Goal: Task Accomplishment & Management: Complete application form

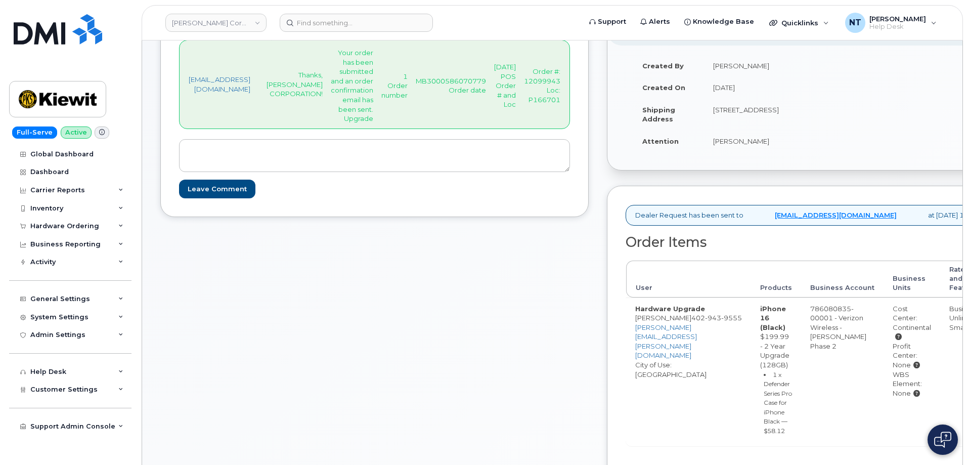
scroll to position [303, 0]
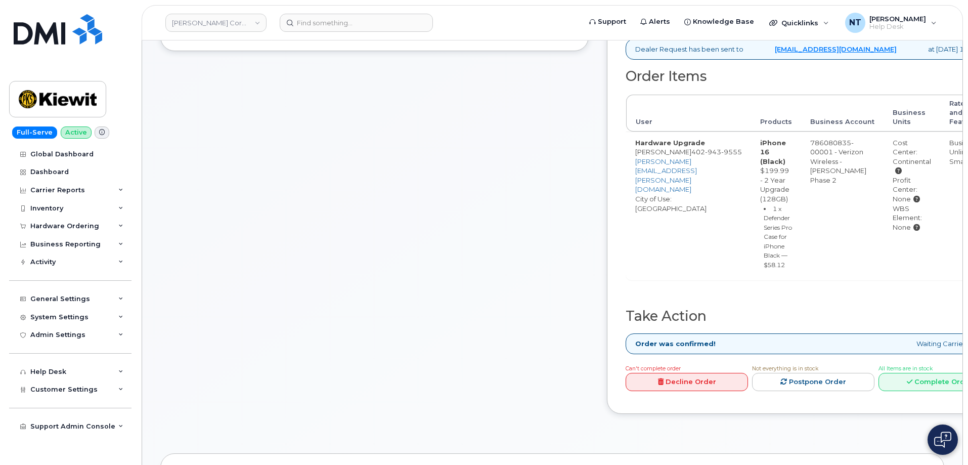
drag, startPoint x: 919, startPoint y: 170, endPoint x: 960, endPoint y: 172, distance: 41.0
click at [940, 172] on td "Cost Center: Continental Profit Center: None WBS Element: None" at bounding box center [911, 205] width 57 height 149
copy div "Continental"
drag, startPoint x: 948, startPoint y: 402, endPoint x: 947, endPoint y: 395, distance: 7.2
click at [948, 391] on link "Complete Order" at bounding box center [939, 382] width 122 height 19
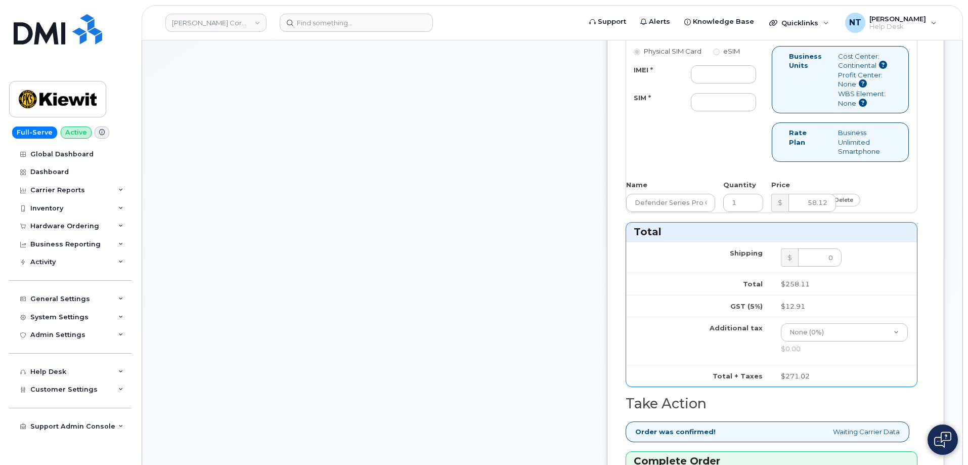
scroll to position [506, 0]
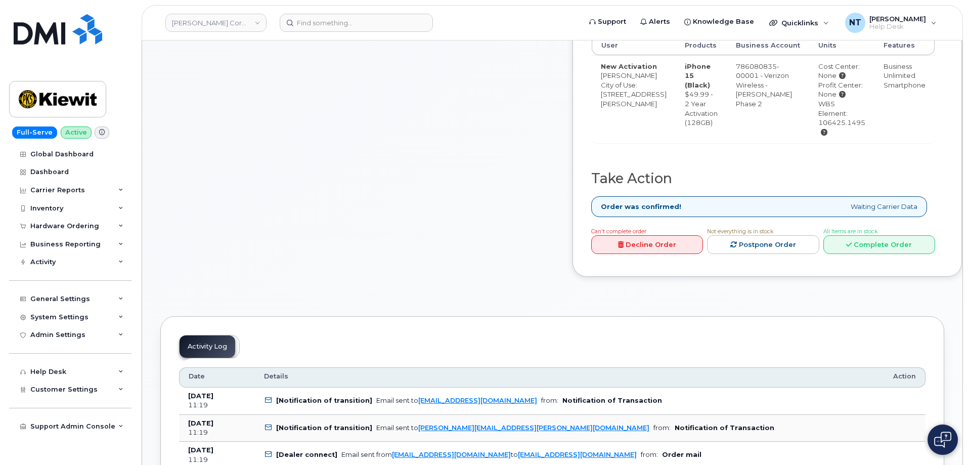
scroll to position [455, 0]
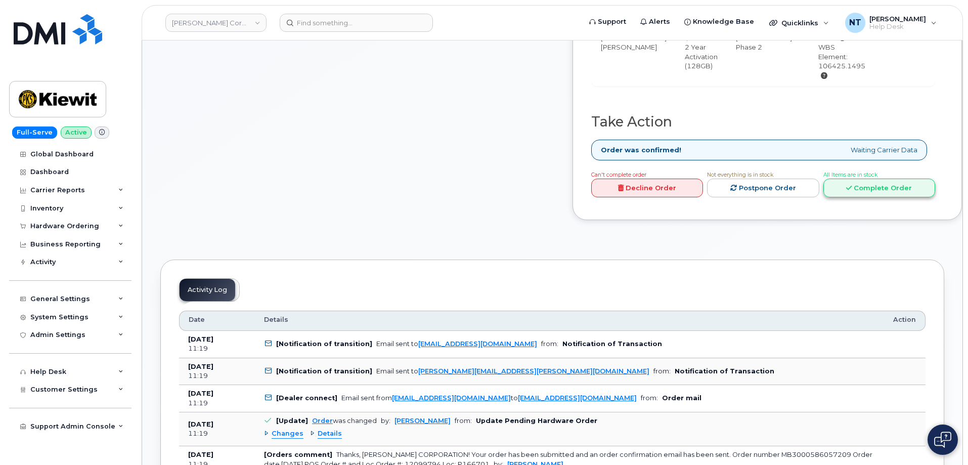
click at [871, 197] on link "Complete Order" at bounding box center [879, 187] width 112 height 19
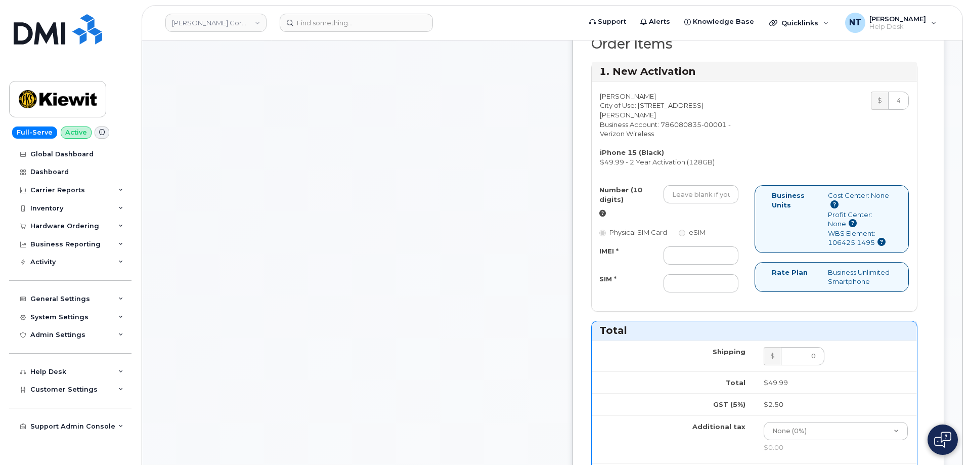
scroll to position [354, 0]
click at [718, 204] on input "Number (10 digits)" at bounding box center [700, 195] width 75 height 18
paste input "839-247-6335"
click at [729, 204] on input "839-247-6335" at bounding box center [700, 195] width 75 height 18
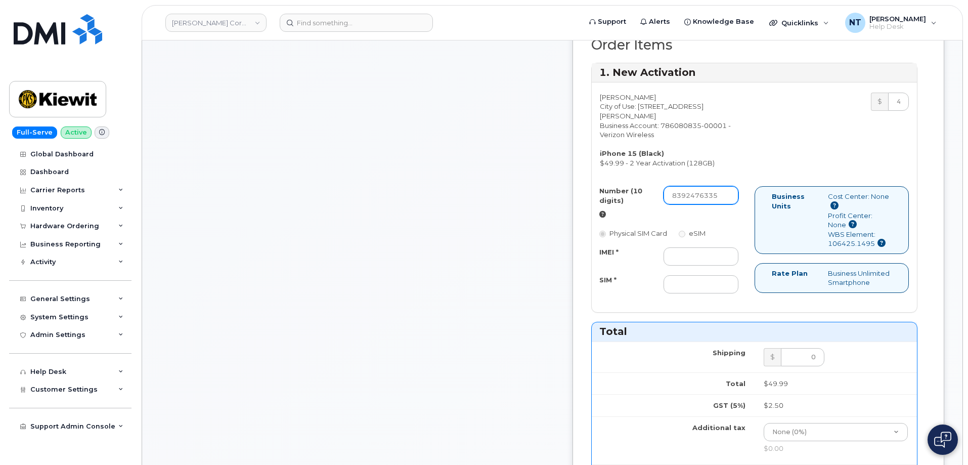
scroll to position [0, 0]
drag, startPoint x: 713, startPoint y: 217, endPoint x: 724, endPoint y: 217, distance: 11.1
click at [724, 204] on input "8392476335" at bounding box center [700, 195] width 75 height 18
type input "8392476335"
click at [708, 265] on input "IMEI *" at bounding box center [700, 256] width 75 height 18
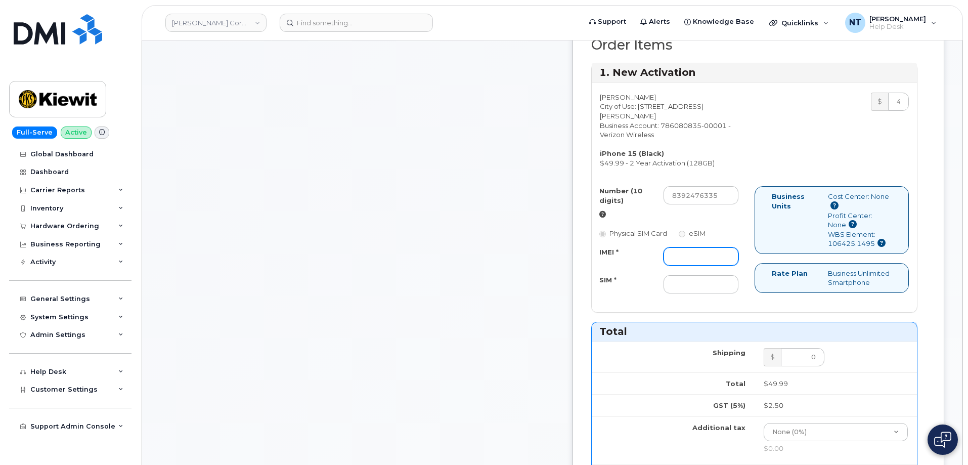
paste input "355135951677728"
type input "355135951677728"
click at [454, 270] on div "Comments jhelwagen@dminc.com Thanks, KIEWIT CORPORATION! Your order has been su…" at bounding box center [357, 337] width 394 height 1093
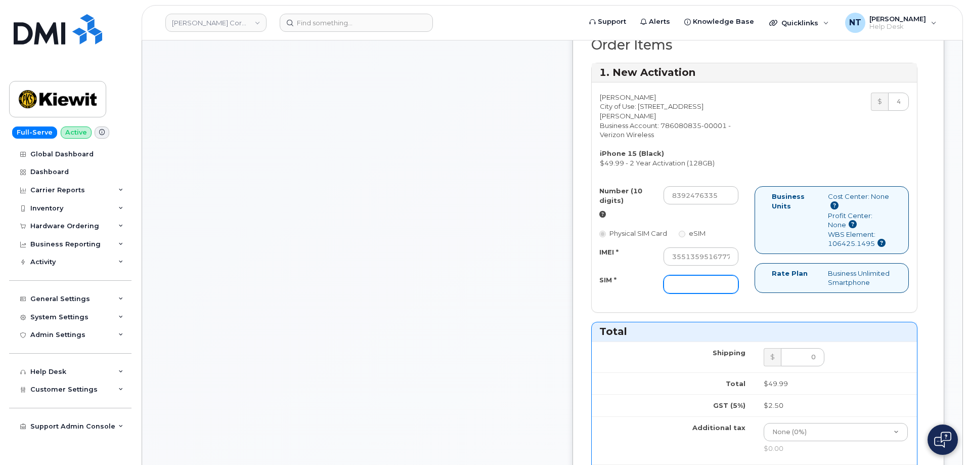
click at [716, 293] on input "SIM *" at bounding box center [700, 284] width 75 height 18
paste input "89049032007208888800192862916222"
type input "89049032007208888800192862916222"
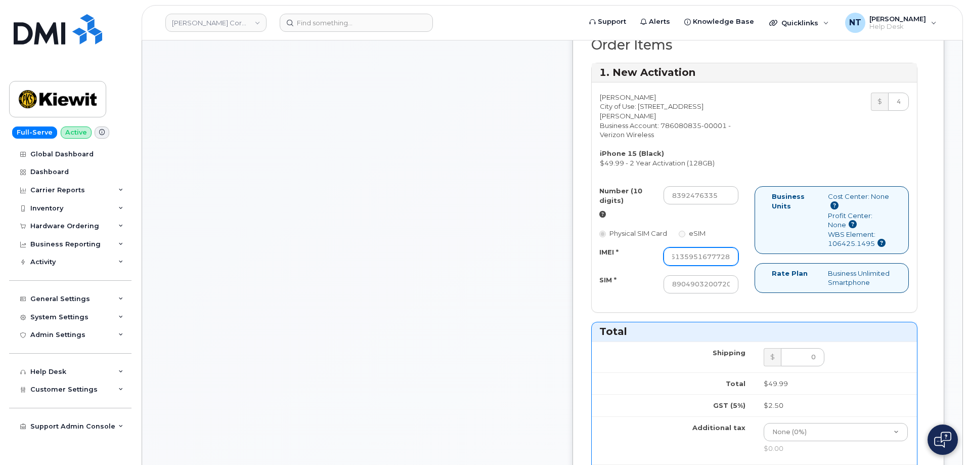
drag, startPoint x: 732, startPoint y: 278, endPoint x: 784, endPoint y: 278, distance: 52.6
click at [784, 278] on div "Number (10 digits) 8392476335 Physical SIM Card eSIM IMEI * 355135951677728 SIM…" at bounding box center [754, 244] width 325 height 116
drag, startPoint x: 735, startPoint y: 303, endPoint x: 764, endPoint y: 302, distance: 28.8
click at [754, 302] on div "Number (10 digits) 8392476335 Physical SIM Card eSIM IMEI * 355135951677728 SIM…" at bounding box center [673, 244] width 163 height 116
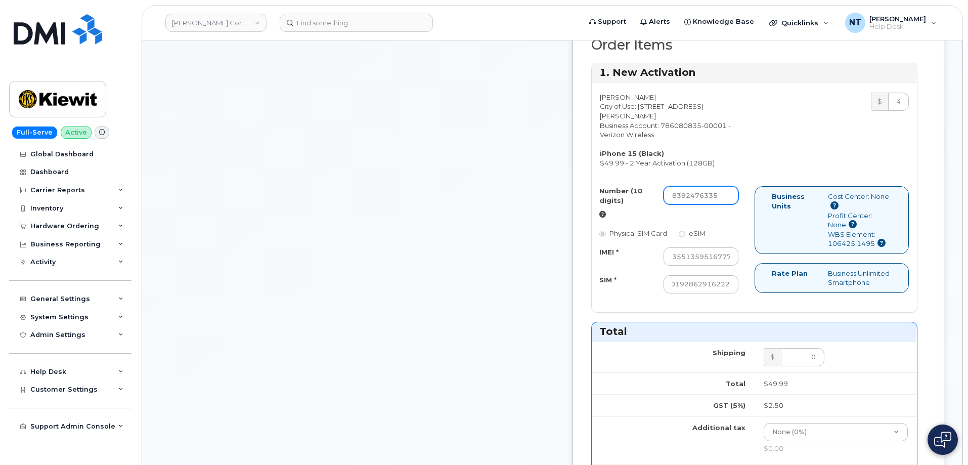
scroll to position [0, 0]
drag, startPoint x: 713, startPoint y: 218, endPoint x: 725, endPoint y: 220, distance: 12.4
click at [725, 204] on input "8392476335" at bounding box center [700, 195] width 75 height 18
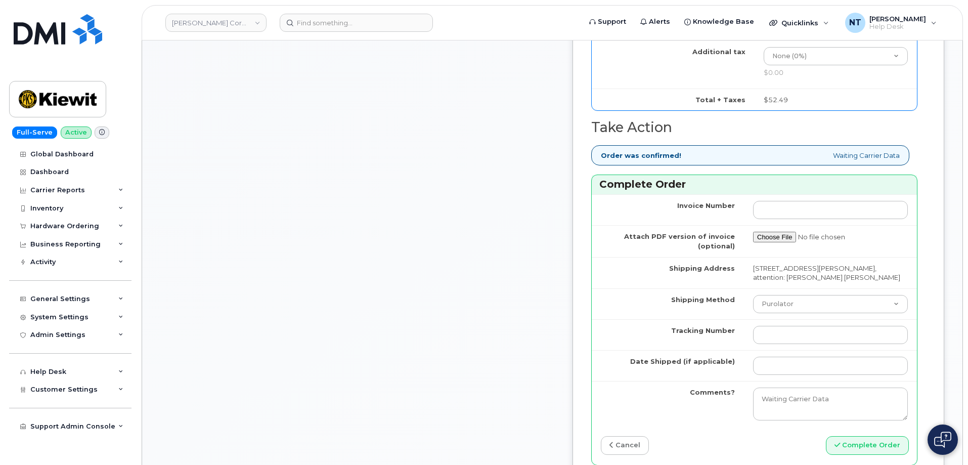
scroll to position [758, 0]
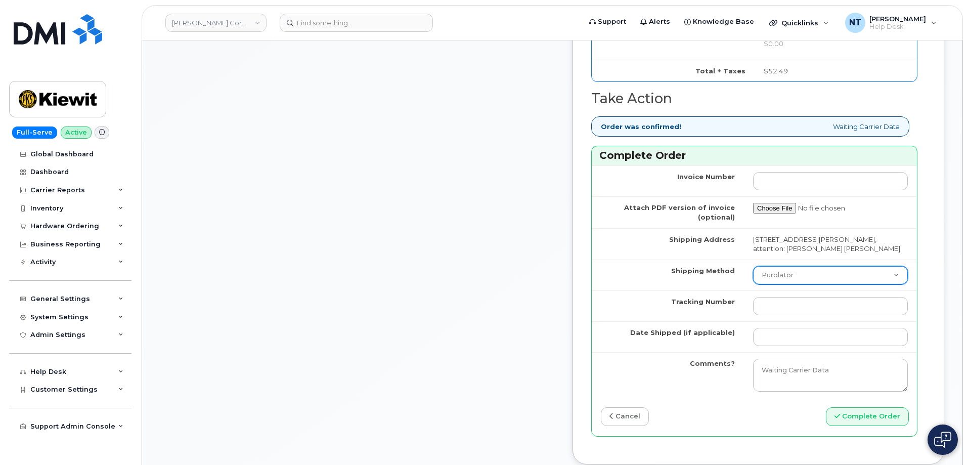
click at [771, 284] on select "Purolator UPS FedEx Canada Post Courier Other Drop Off Pick Up" at bounding box center [830, 275] width 155 height 18
select select "FedEx"
click at [753, 284] on select "Purolator UPS FedEx Canada Post Courier Other Drop Off Pick Up" at bounding box center [830, 275] width 155 height 18
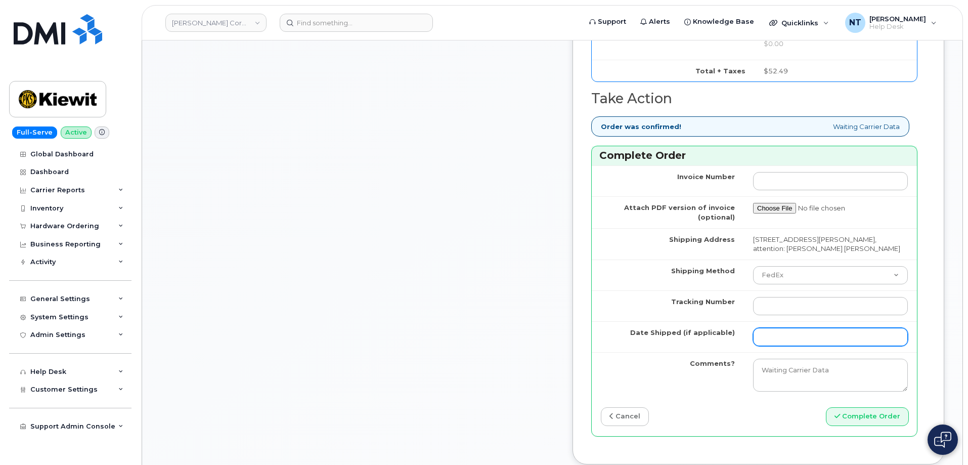
click at [763, 346] on input "Date Shipped (if applicable)" at bounding box center [830, 337] width 155 height 18
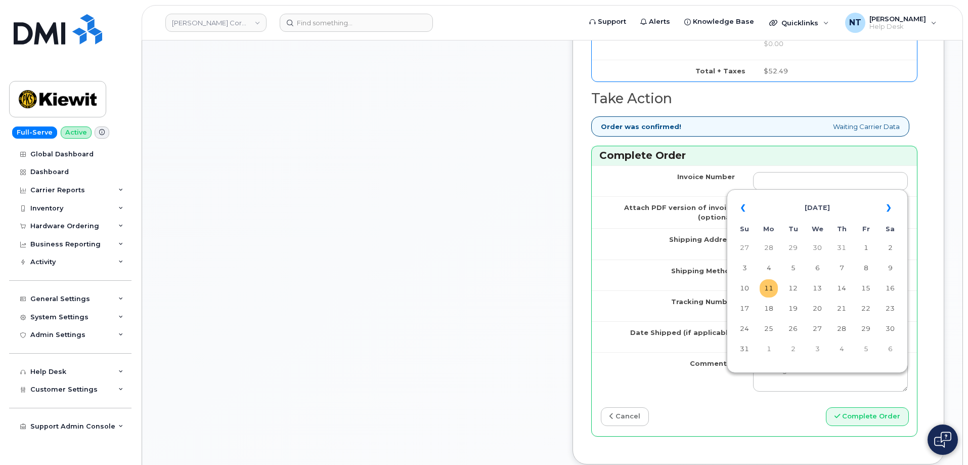
click at [765, 288] on td "11" at bounding box center [768, 288] width 18 height 18
type input "[DATE]"
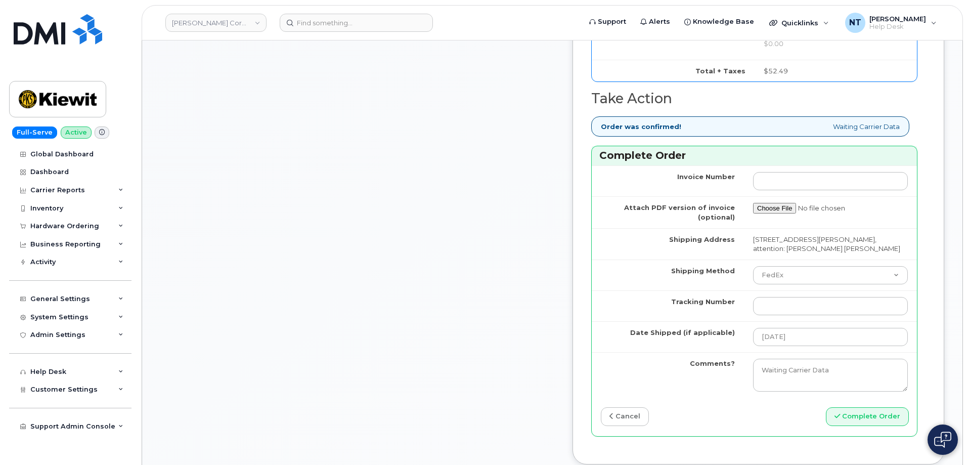
click at [781, 315] on input "Tracking Number" at bounding box center [830, 306] width 155 height 18
paste input "444401110089"
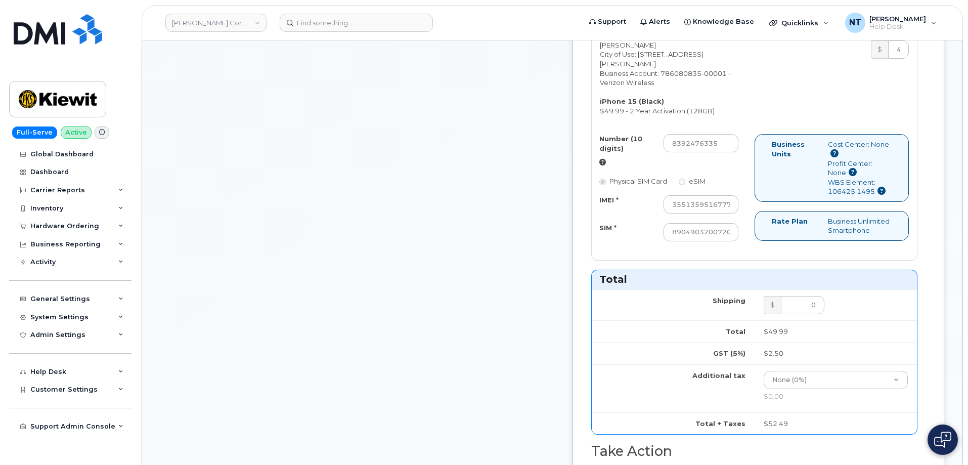
scroll to position [404, 0]
type input "444401110089"
drag, startPoint x: 714, startPoint y: 166, endPoint x: 724, endPoint y: 166, distance: 10.1
click at [724, 154] on input "8392476335" at bounding box center [700, 144] width 75 height 18
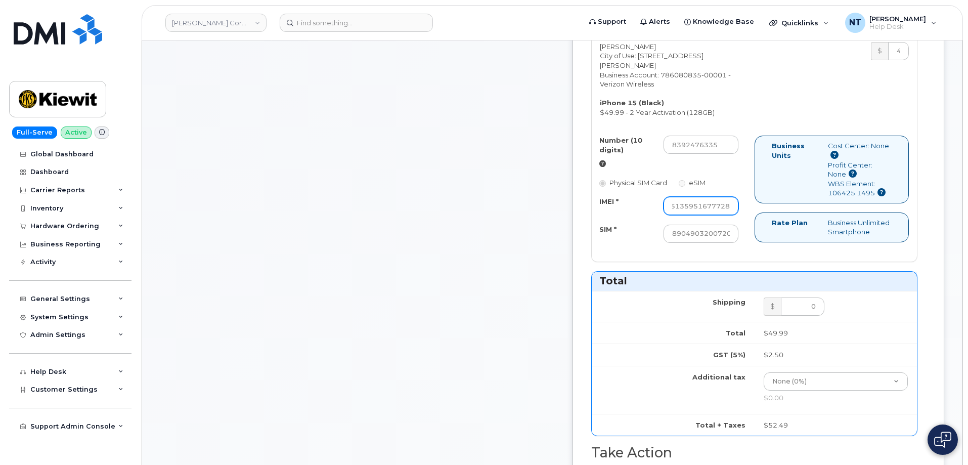
drag, startPoint x: 723, startPoint y: 223, endPoint x: 776, endPoint y: 226, distance: 52.7
click at [776, 226] on div "Number (10 digits) 8392476335 Physical SIM Card eSIM IMEI * 355135951677728 SIM…" at bounding box center [754, 193] width 325 height 116
drag, startPoint x: 717, startPoint y: 247, endPoint x: 770, endPoint y: 250, distance: 53.1
click at [754, 250] on div "Number (10 digits) 8392476335 Physical SIM Card eSIM IMEI * 355135951677728 SIM…" at bounding box center [673, 193] width 163 height 116
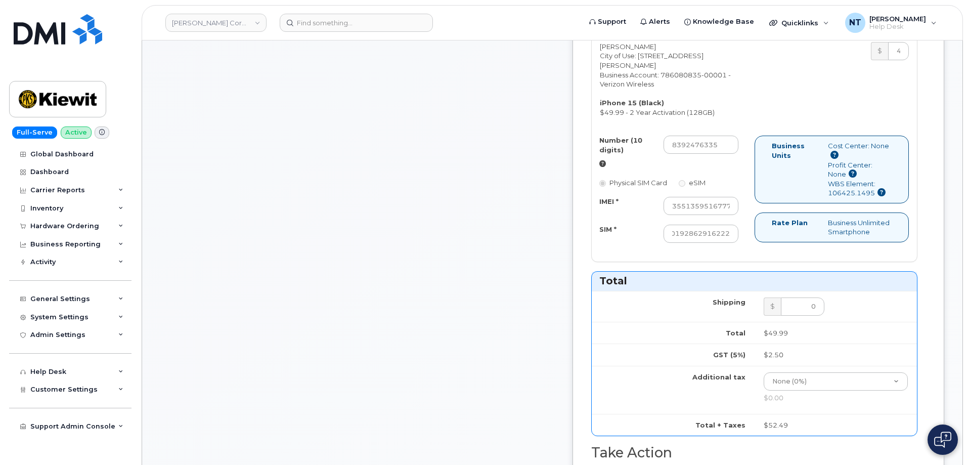
click at [589, 286] on div "Comments jhelwagen@dminc.com Thanks, KIEWIT CORPORATION! Your order has been su…" at bounding box center [552, 287] width 784 height 1093
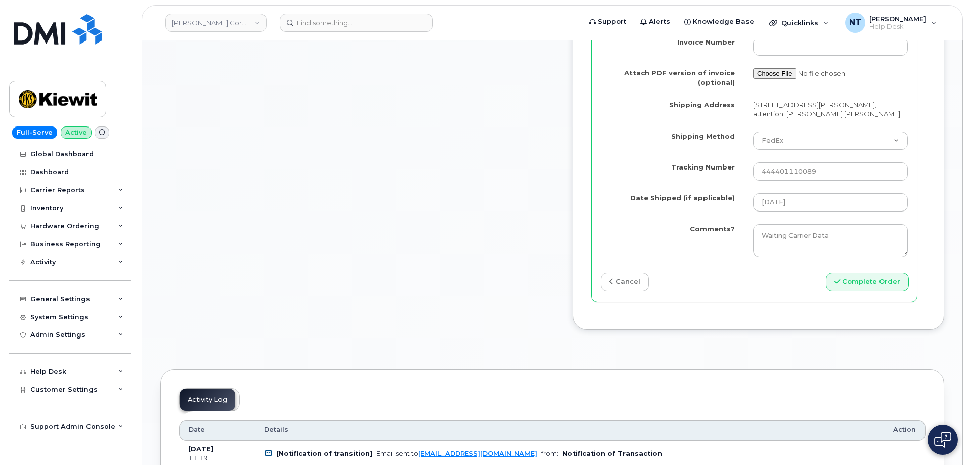
scroll to position [910, 0]
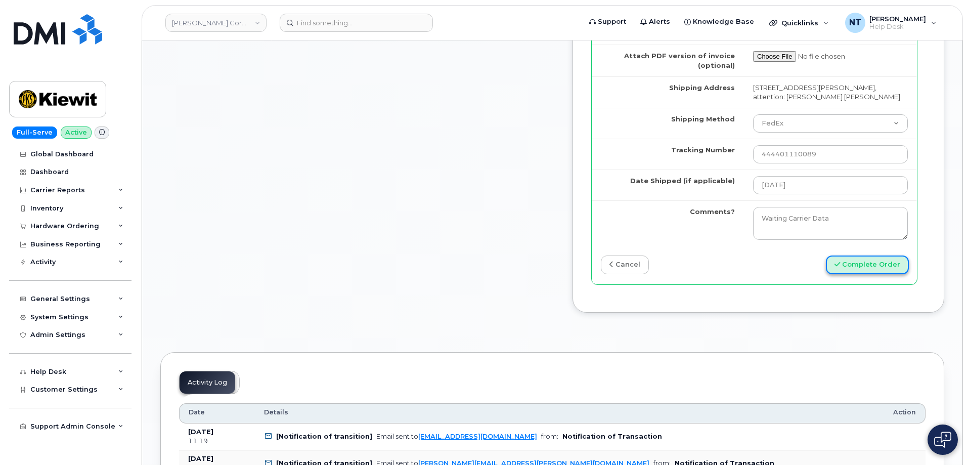
click at [878, 274] on button "Complete Order" at bounding box center [867, 264] width 83 height 19
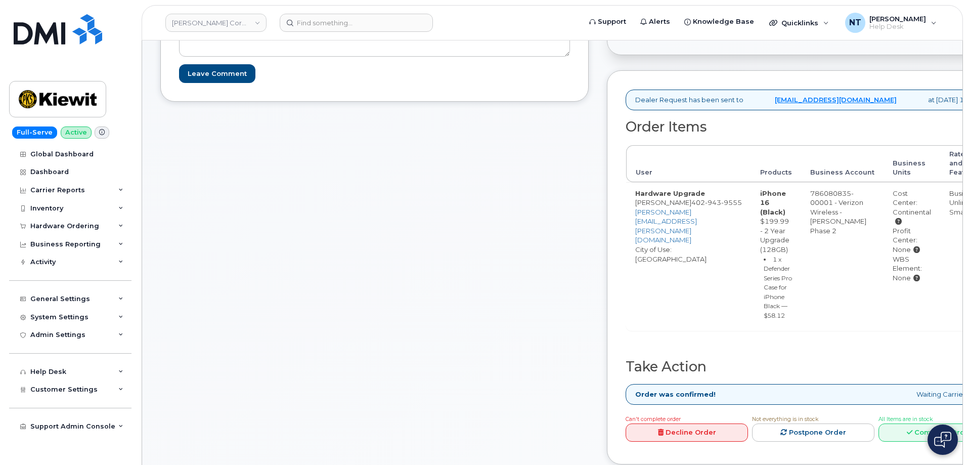
scroll to position [404, 0]
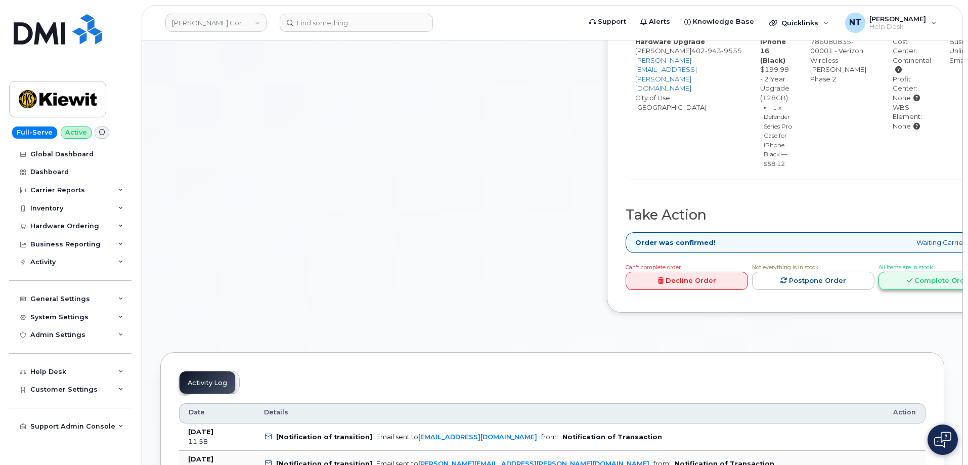
click at [930, 290] on link "Complete Order" at bounding box center [939, 280] width 122 height 19
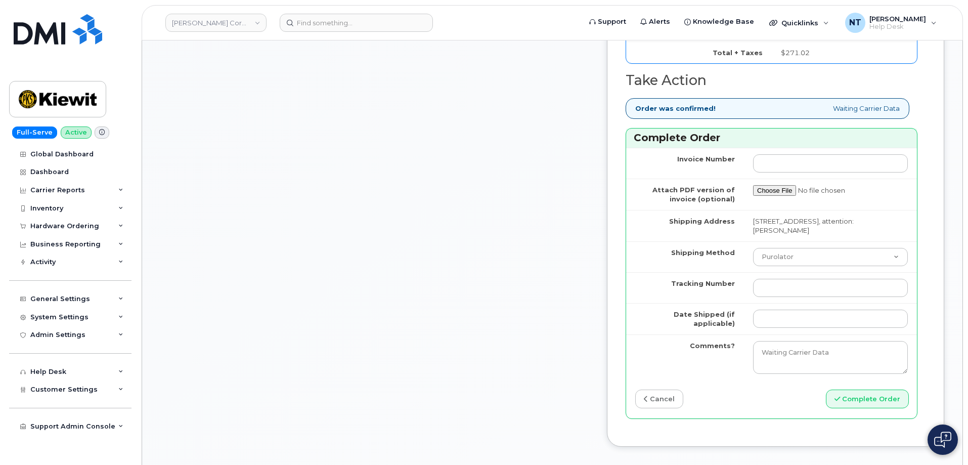
scroll to position [910, 0]
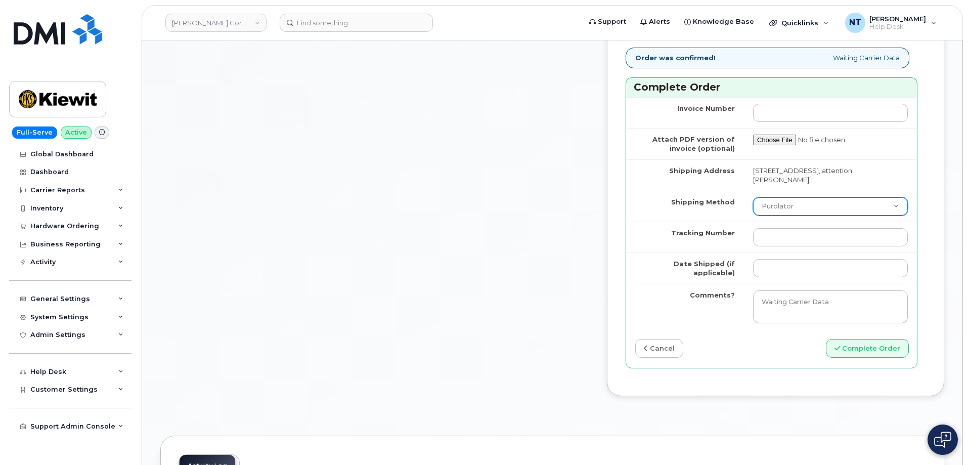
click at [779, 215] on select "Purolator UPS FedEx Canada Post Courier Other Drop Off Pick Up" at bounding box center [830, 206] width 155 height 18
select select "FedEx"
click at [753, 215] on select "Purolator UPS FedEx Canada Post Courier Other Drop Off Pick Up" at bounding box center [830, 206] width 155 height 18
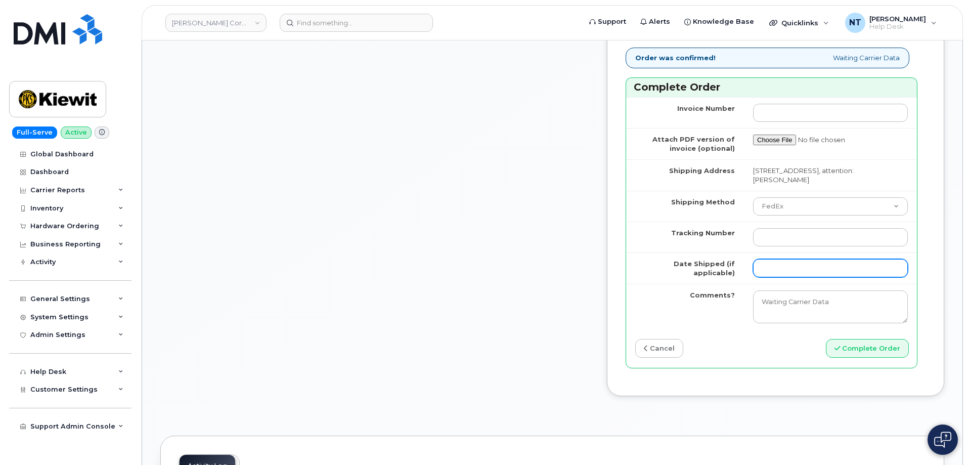
click at [783, 277] on input "Date Shipped (if applicable)" at bounding box center [830, 268] width 155 height 18
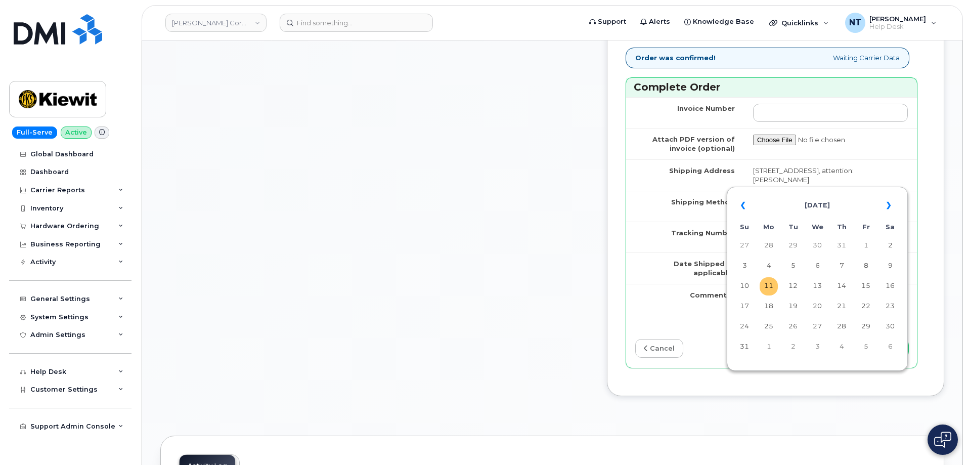
click at [767, 286] on td "11" at bounding box center [768, 286] width 18 height 18
type input "[DATE]"
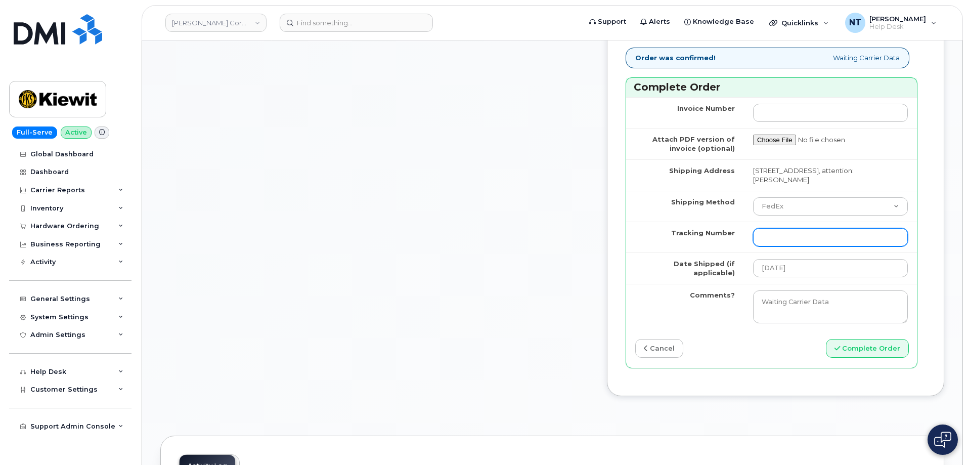
click at [776, 246] on input "Tracking Number" at bounding box center [830, 237] width 155 height 18
paste input "444401110067"
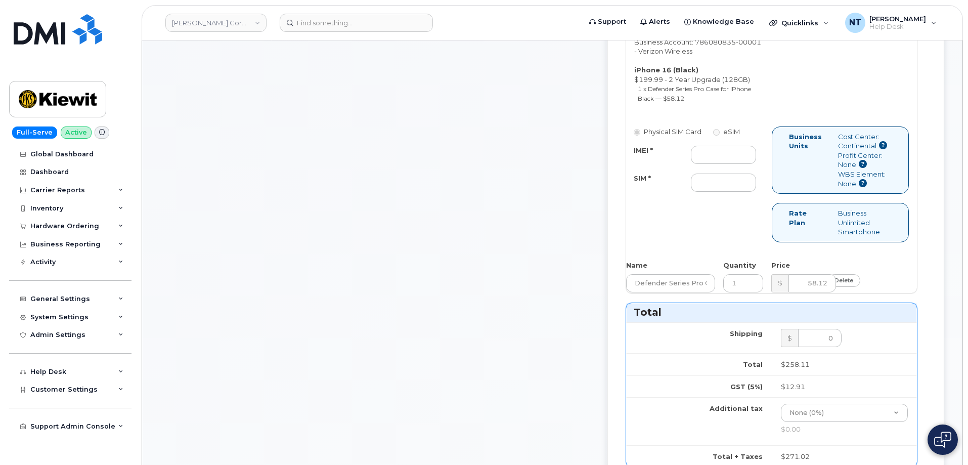
scroll to position [455, 0]
type input "444401110067"
drag, startPoint x: 756, startPoint y: 247, endPoint x: 748, endPoint y: 249, distance: 7.7
click at [755, 165] on input "IMEI *" at bounding box center [723, 156] width 65 height 18
paste input "357985608427820"
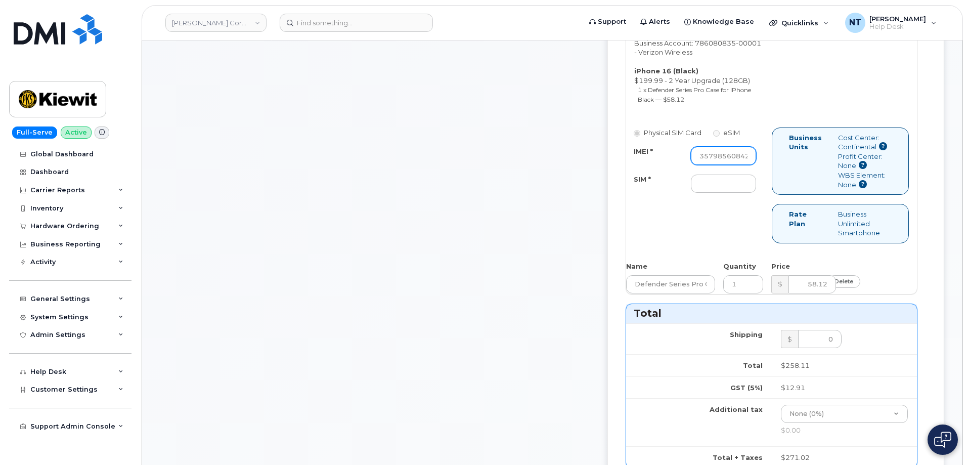
scroll to position [0, 30]
type input "357985608427820"
click at [741, 193] on input "SIM *" at bounding box center [723, 183] width 65 height 18
paste input "89049032007408885100213279564367"
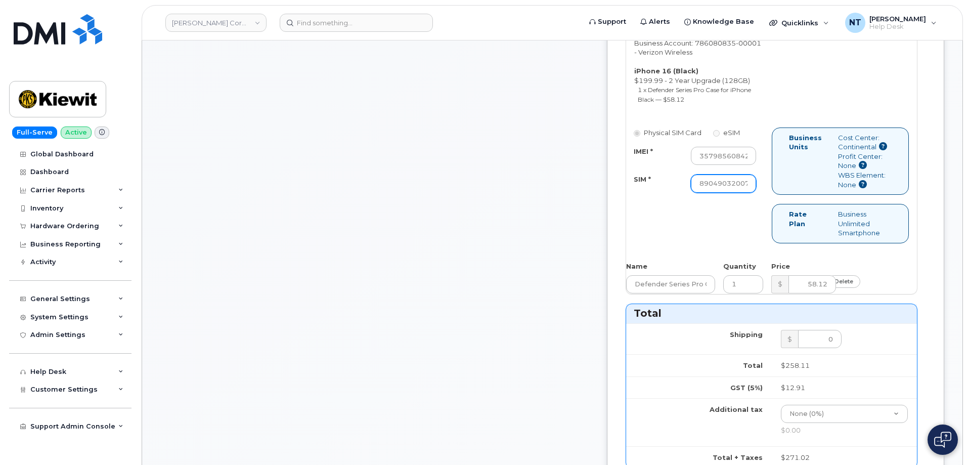
scroll to position [0, 108]
drag, startPoint x: 744, startPoint y: 278, endPoint x: 770, endPoint y: 281, distance: 26.5
click at [755, 193] on input "89049032007408885100213279564367" at bounding box center [723, 183] width 65 height 18
type input "89049032007408885100213279564367"
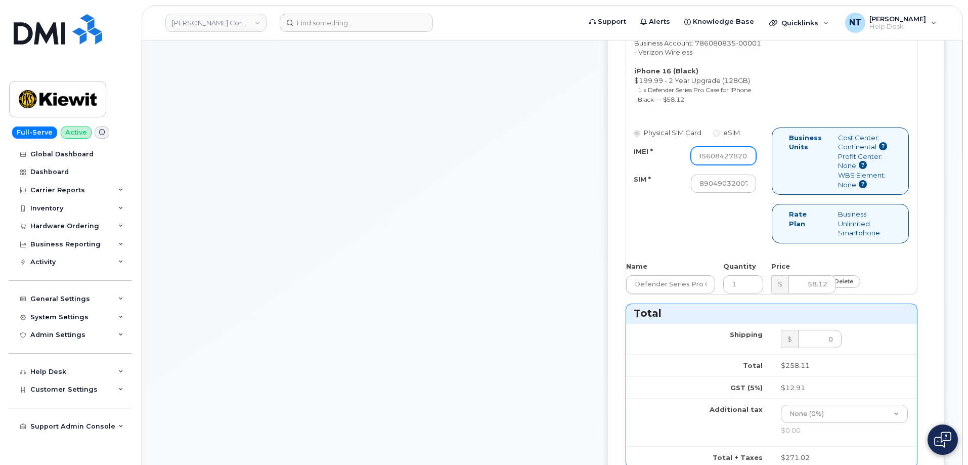
drag, startPoint x: 743, startPoint y: 253, endPoint x: 827, endPoint y: 253, distance: 84.4
click at [827, 252] on div "Physical SIM Card eSIM IMEI * 357985608427820 SIM * 890490320074088851002132795…" at bounding box center [771, 189] width 291 height 125
click at [531, 306] on div "Comments jhelwagen@dminc.com Thanks, KIEWIT CORPORATION! Your order has been su…" at bounding box center [374, 278] width 428 height 1176
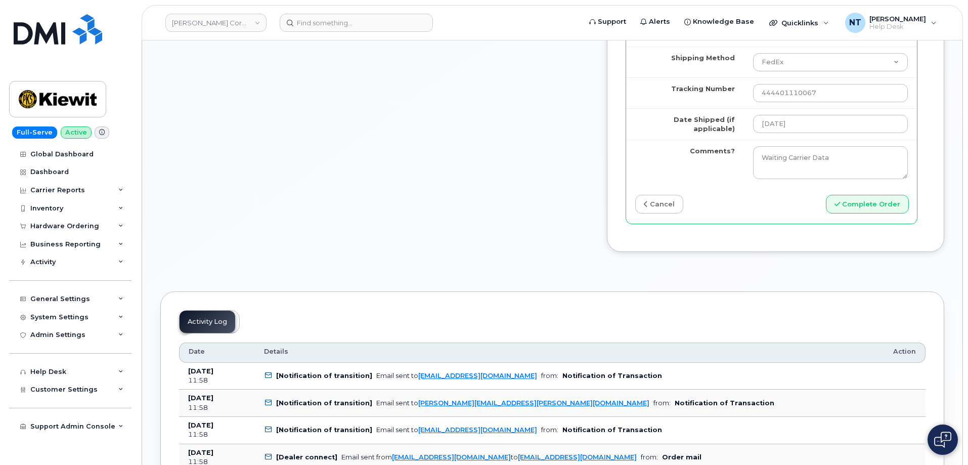
scroll to position [1062, 0]
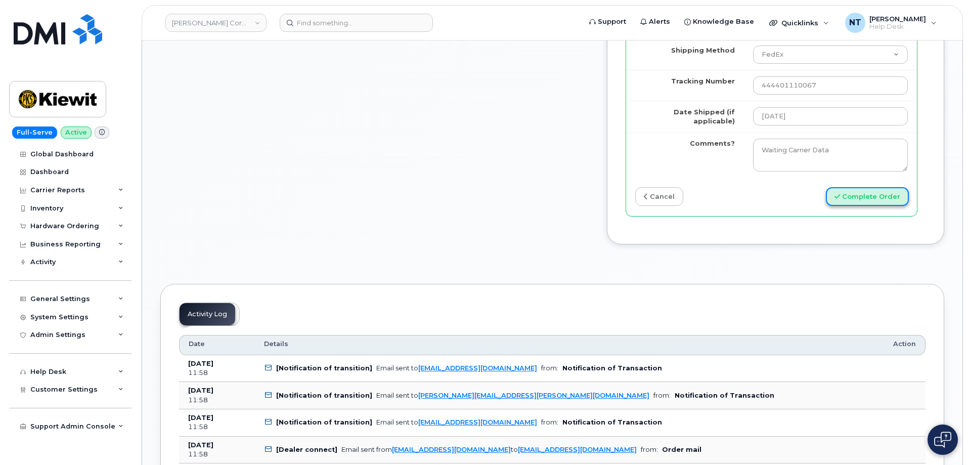
click at [873, 206] on button "Complete Order" at bounding box center [867, 196] width 83 height 19
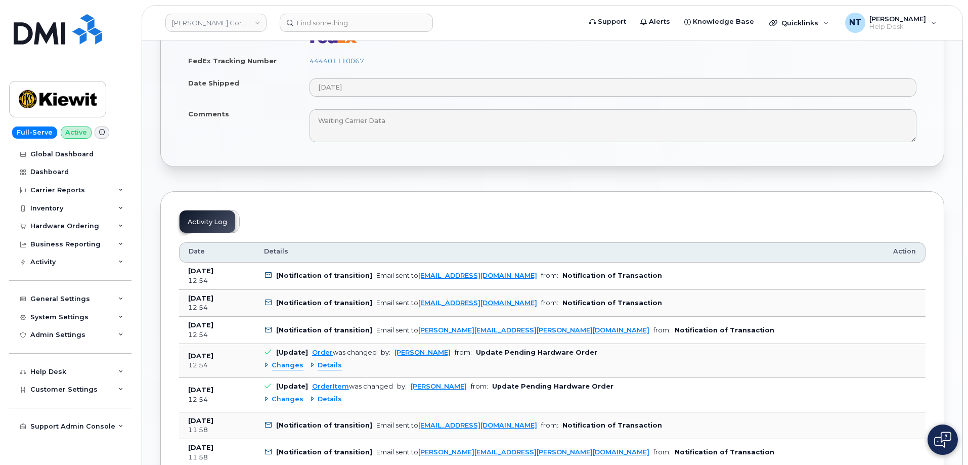
scroll to position [607, 0]
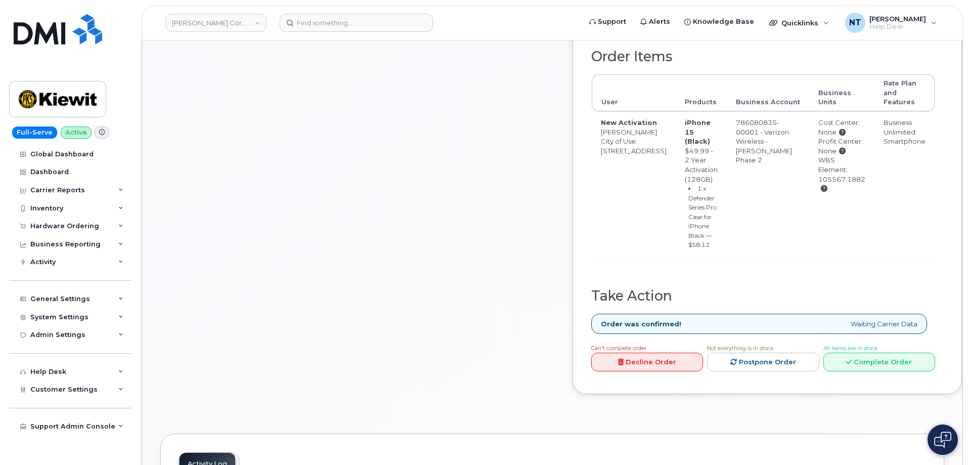
scroll to position [455, 0]
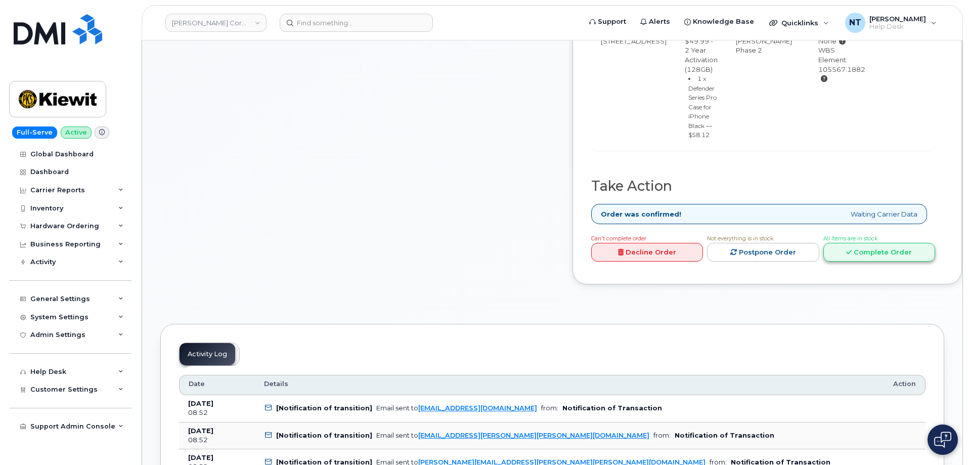
click at [869, 261] on link "Complete Order" at bounding box center [879, 252] width 112 height 19
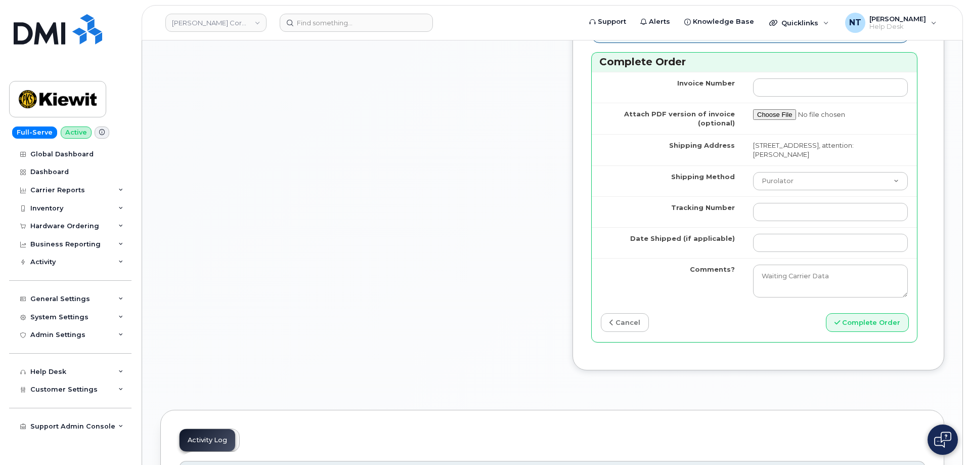
scroll to position [910, 0]
click at [826, 191] on select "Purolator UPS FedEx Canada Post Courier Other Drop Off Pick Up" at bounding box center [830, 182] width 155 height 18
select select "FedEx"
click at [753, 191] on select "Purolator UPS FedEx Canada Post Courier Other Drop Off Pick Up" at bounding box center [830, 182] width 155 height 18
click at [784, 253] on input "Date Shipped (if applicable)" at bounding box center [830, 244] width 155 height 18
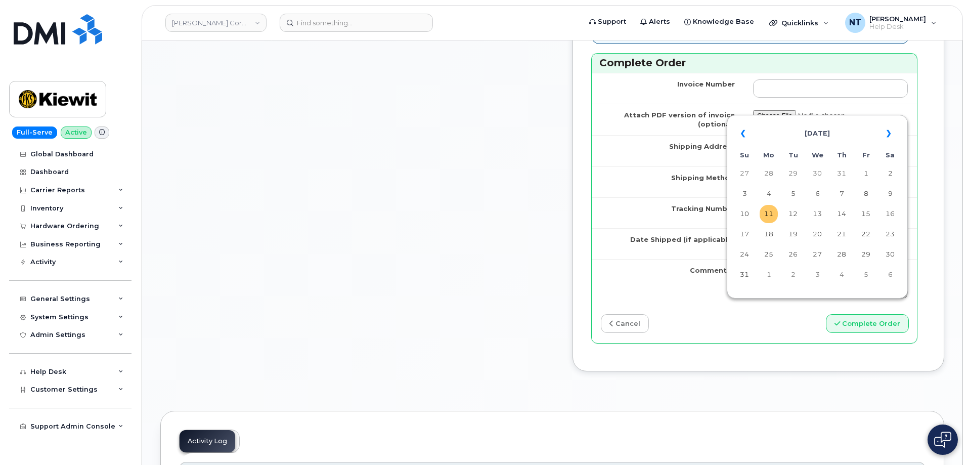
click at [772, 217] on td "11" at bounding box center [768, 214] width 18 height 18
type input "[DATE]"
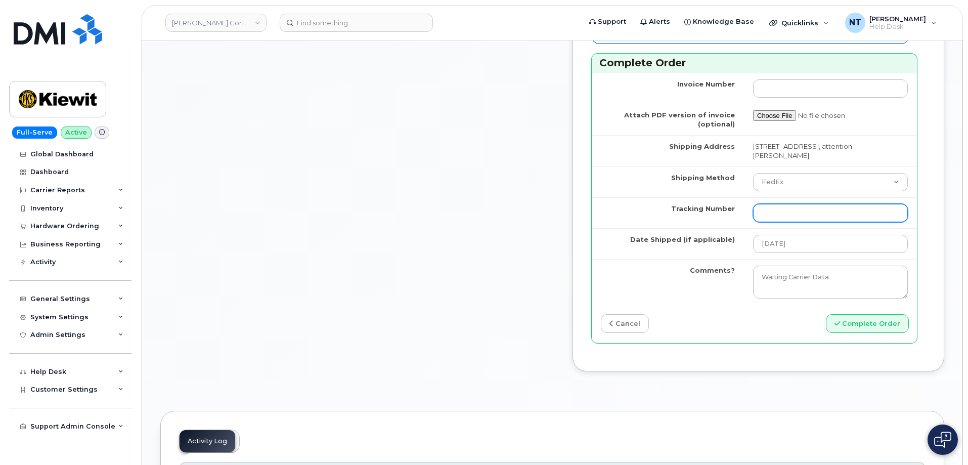
click at [784, 222] on input "Tracking Number" at bounding box center [830, 213] width 155 height 18
paste input "444401110090"
type input "444401110090"
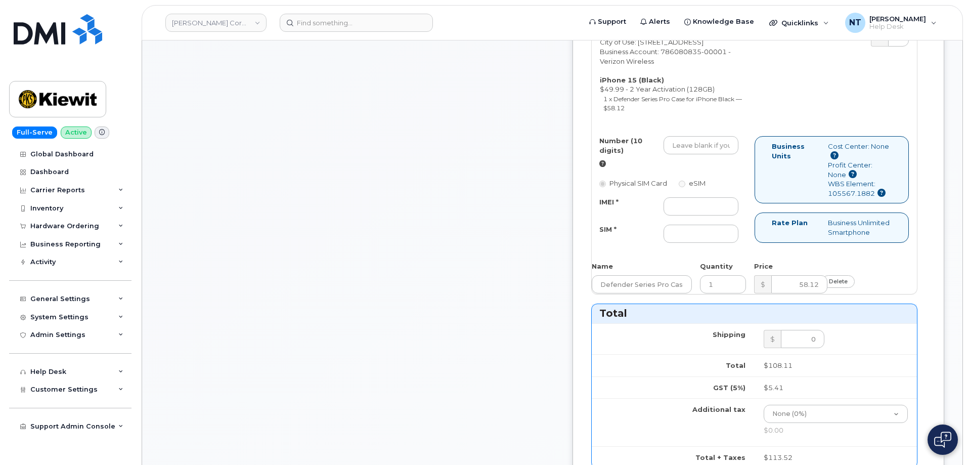
scroll to position [404, 0]
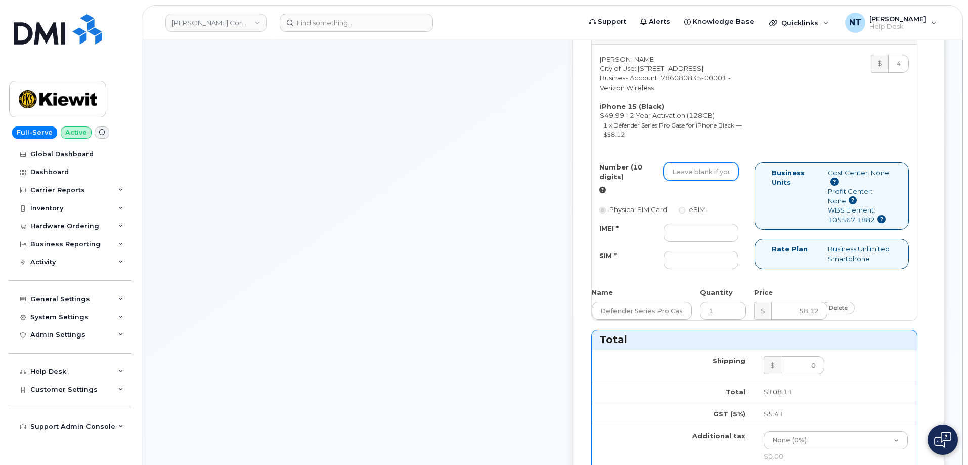
click at [720, 180] on input "Number (10 digits)" at bounding box center [700, 171] width 75 height 18
paste input "[PHONE_NUMBER]"
click at [727, 180] on input "[PHONE_NUMBER]" at bounding box center [700, 171] width 75 height 18
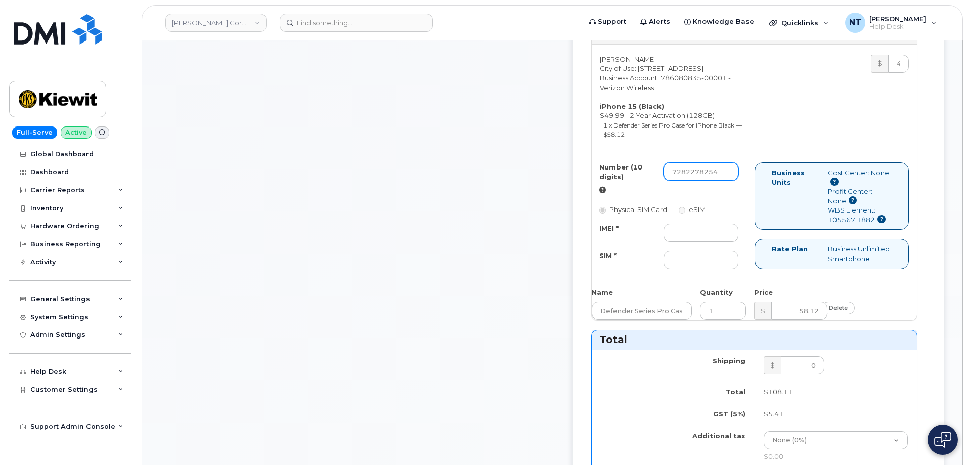
drag, startPoint x: 713, startPoint y: 223, endPoint x: 726, endPoint y: 226, distance: 13.5
click at [726, 180] on input "7282278254" at bounding box center [700, 171] width 75 height 18
type input "7282278254"
click at [717, 242] on input "IMEI *" at bounding box center [700, 232] width 75 height 18
paste input "355135952228620"
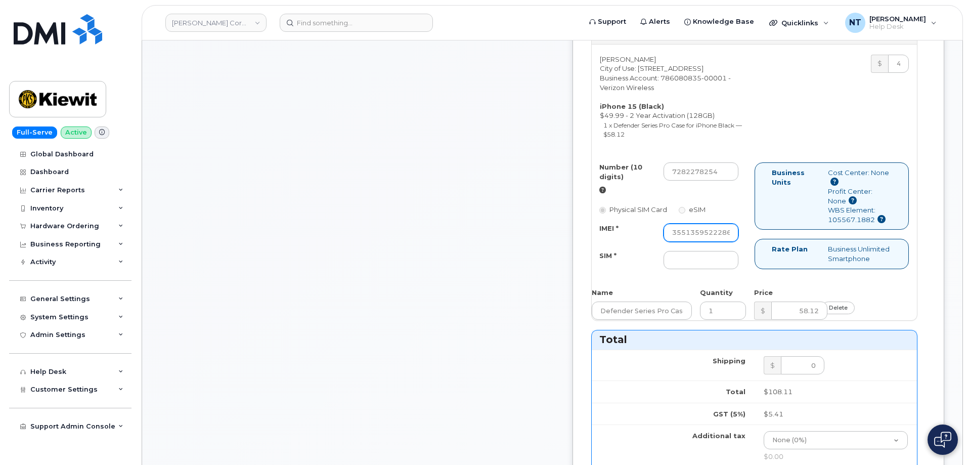
scroll to position [0, 20]
type input "355135952228620"
click at [716, 269] on input "SIM *" at bounding box center [700, 260] width 75 height 18
paste input "89049032007208888800193003096839"
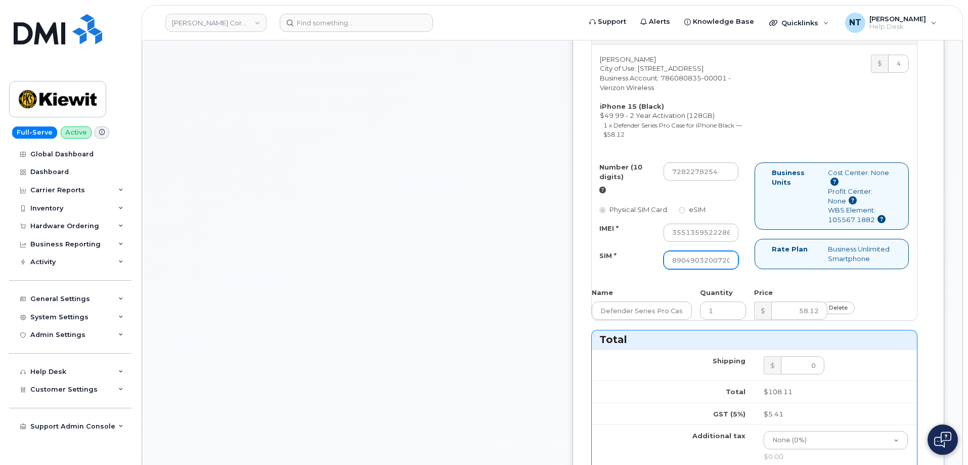
scroll to position [0, 97]
type input "89049032007208888800193003096839"
click at [477, 277] on div "Comments jhelwagen@dminc.com Thanks, KIEWIT CORPORATION! Your order has been su…" at bounding box center [357, 316] width 394 height 1151
drag, startPoint x: 714, startPoint y: 219, endPoint x: 724, endPoint y: 222, distance: 11.2
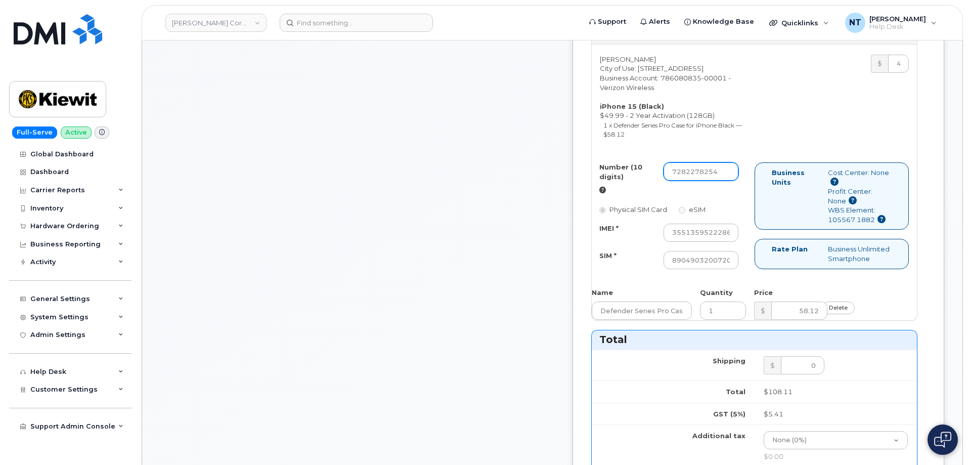
click at [724, 180] on input "7282278254" at bounding box center [700, 171] width 75 height 18
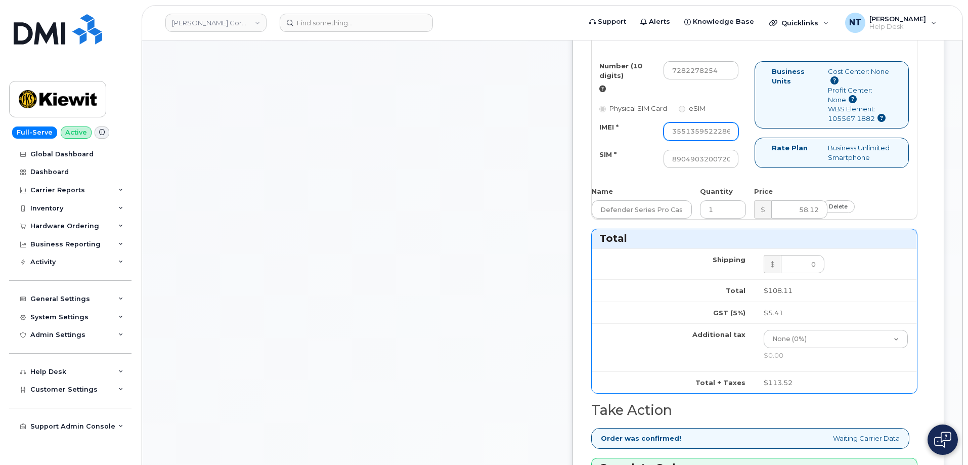
scroll to position [0, 20]
drag, startPoint x: 727, startPoint y: 182, endPoint x: 769, endPoint y: 182, distance: 42.0
click at [754, 177] on div "Number (10 digits) 7282278254 Physical SIM Card eSIM IMEI * 355135952228620 SIM…" at bounding box center [673, 119] width 163 height 116
drag, startPoint x: 727, startPoint y: 210, endPoint x: 777, endPoint y: 213, distance: 49.1
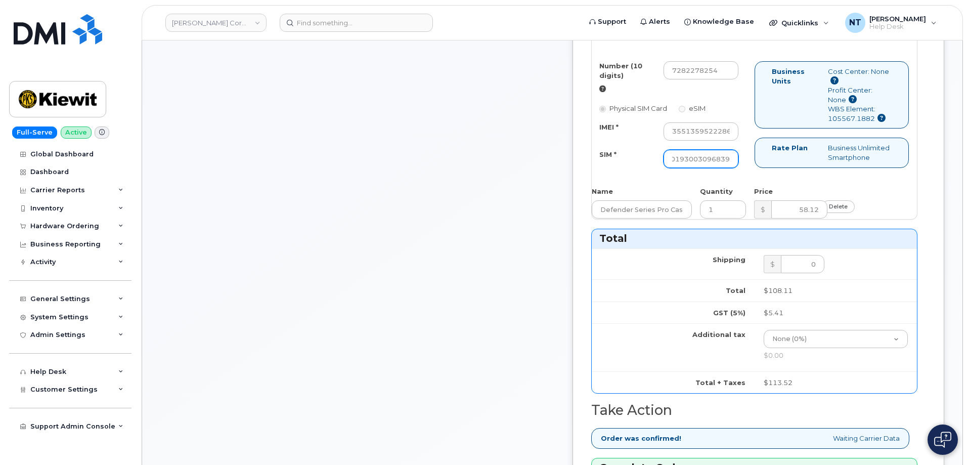
click at [777, 177] on div "Number (10 digits) 7282278254 Physical SIM Card eSIM IMEI * 355135952228620 SIM…" at bounding box center [754, 119] width 325 height 116
click at [529, 234] on div "Comments jhelwagen@dminc.com Thanks, KIEWIT CORPORATION! Your order has been su…" at bounding box center [357, 215] width 394 height 1151
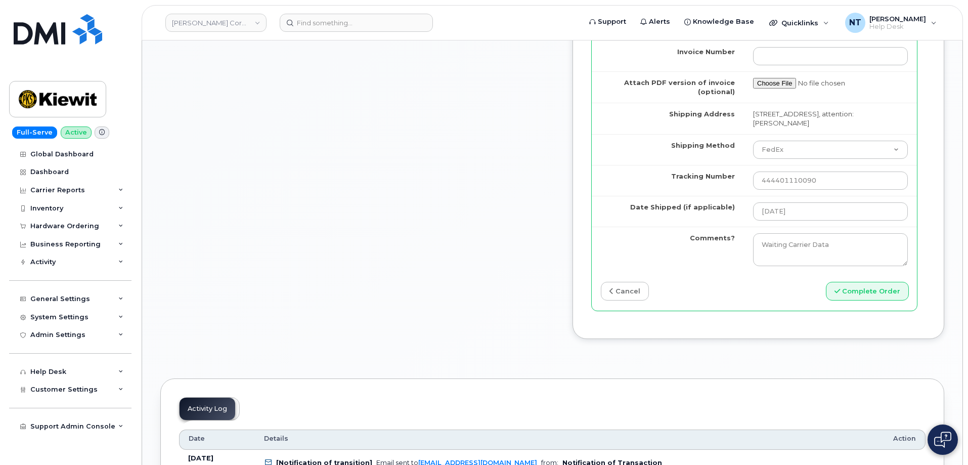
scroll to position [961, 0]
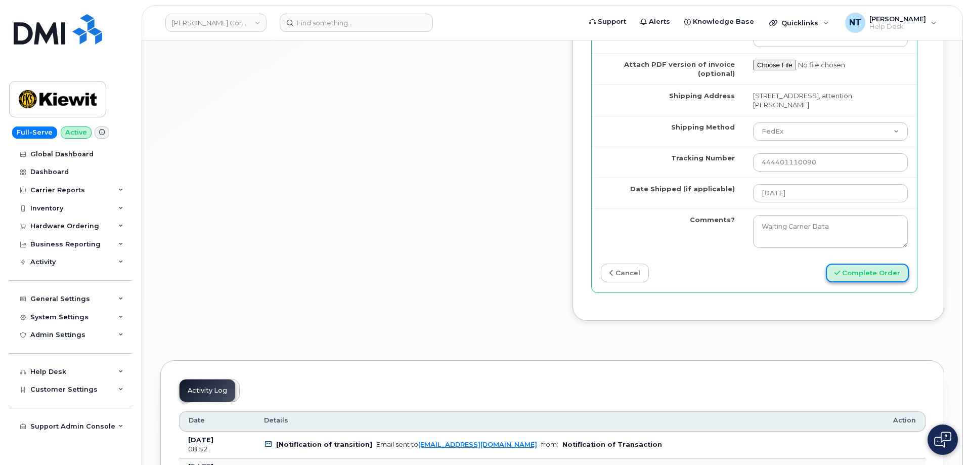
click at [853, 282] on button "Complete Order" at bounding box center [867, 272] width 83 height 19
